Goal: Information Seeking & Learning: Learn about a topic

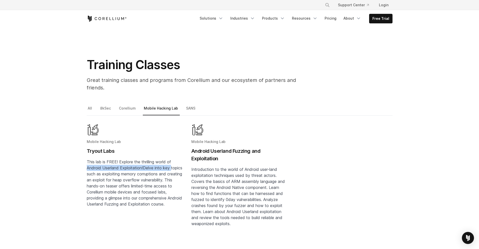
drag, startPoint x: 3, startPoint y: 164, endPoint x: 11, endPoint y: 138, distance: 27.1
click at [5, 161] on div "**********" at bounding box center [239, 181] width 479 height 152
click at [99, 18] on icon "Corellium Home" at bounding box center [107, 19] width 40 height 6
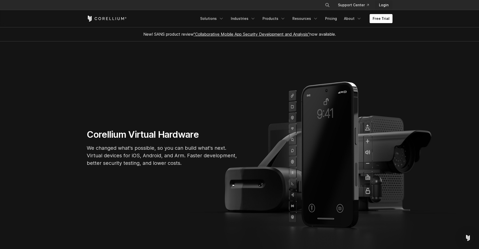
click at [386, 6] on link "Login" at bounding box center [384, 5] width 18 height 9
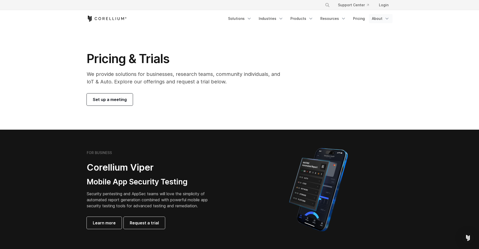
click at [382, 17] on link "About" at bounding box center [381, 18] width 24 height 9
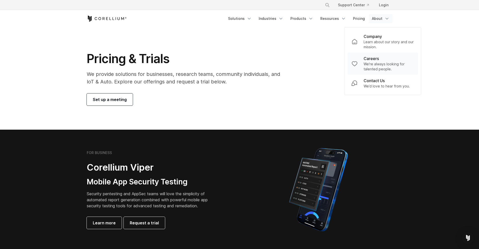
click at [393, 63] on p "We're always looking for talented people." at bounding box center [389, 67] width 50 height 10
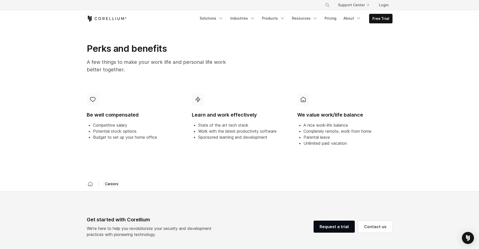
scroll to position [176, 0]
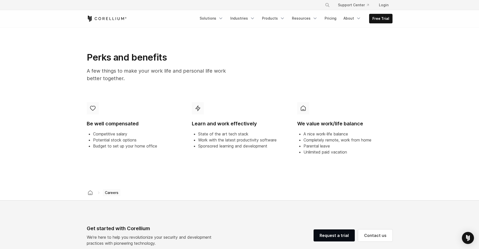
click at [105, 66] on div "Perks and benefits A few things to make your work life and personal life work b…" at bounding box center [161, 69] width 158 height 34
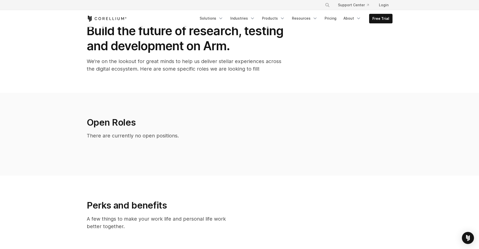
scroll to position [25, 0]
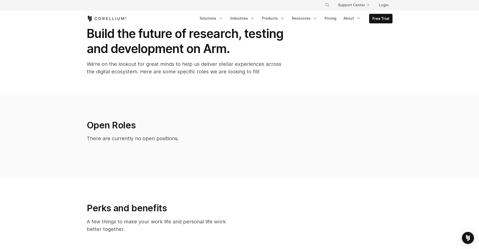
click at [144, 138] on p "There are currently no open positions." at bounding box center [200, 139] width 227 height 8
click at [146, 138] on p "There are currently no open positions." at bounding box center [200, 139] width 227 height 8
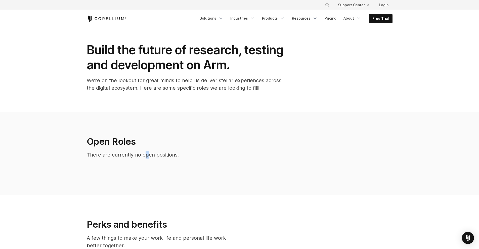
scroll to position [0, 0]
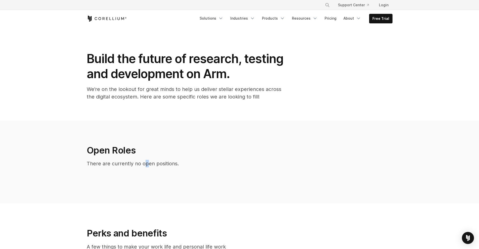
click at [120, 18] on icon "Corellium Home" at bounding box center [107, 19] width 40 height 6
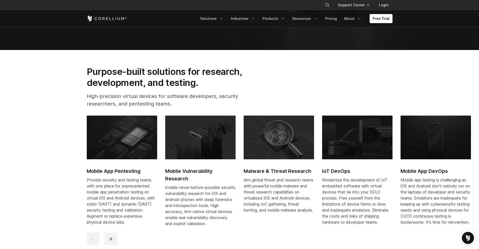
scroll to position [251, 0]
